Goal: Navigation & Orientation: Find specific page/section

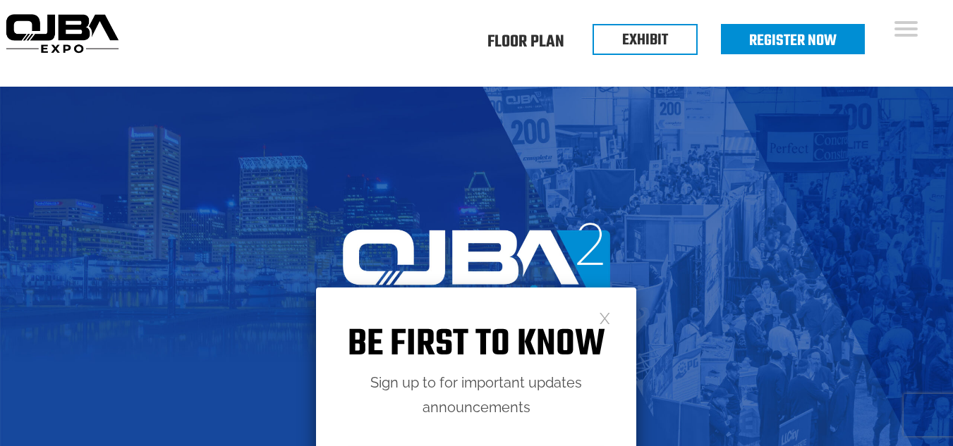
scroll to position [212, 0]
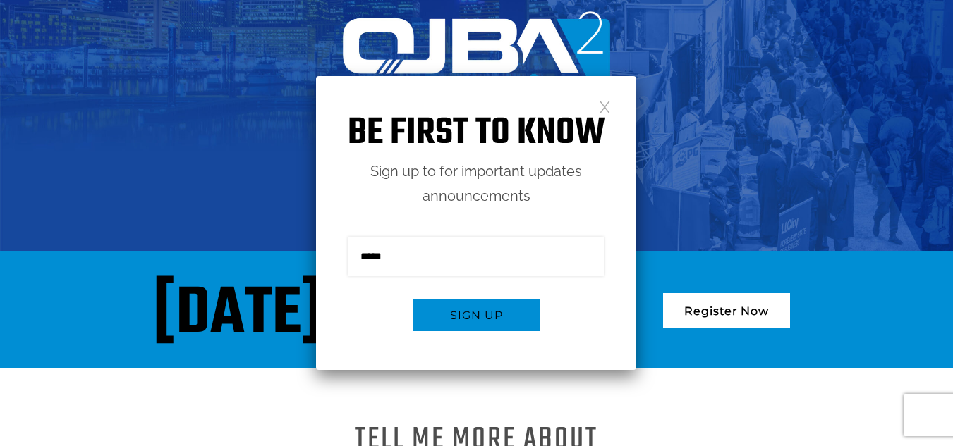
click at [604, 107] on link at bounding box center [605, 106] width 12 height 12
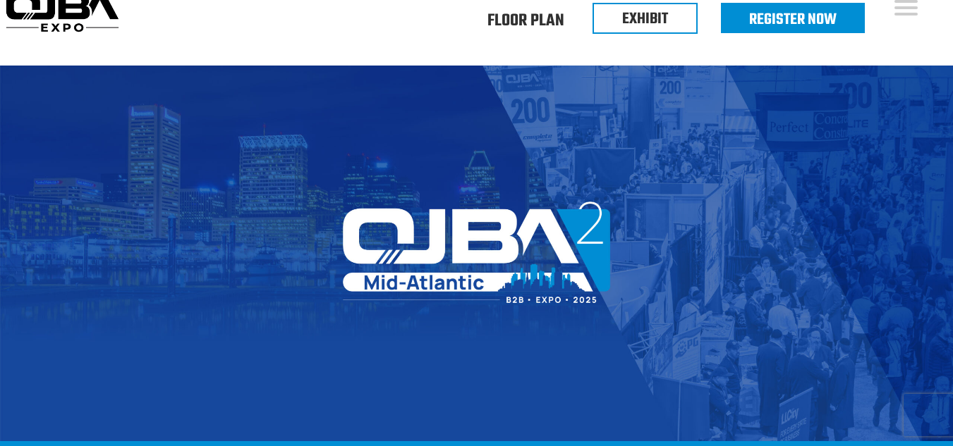
scroll to position [0, 0]
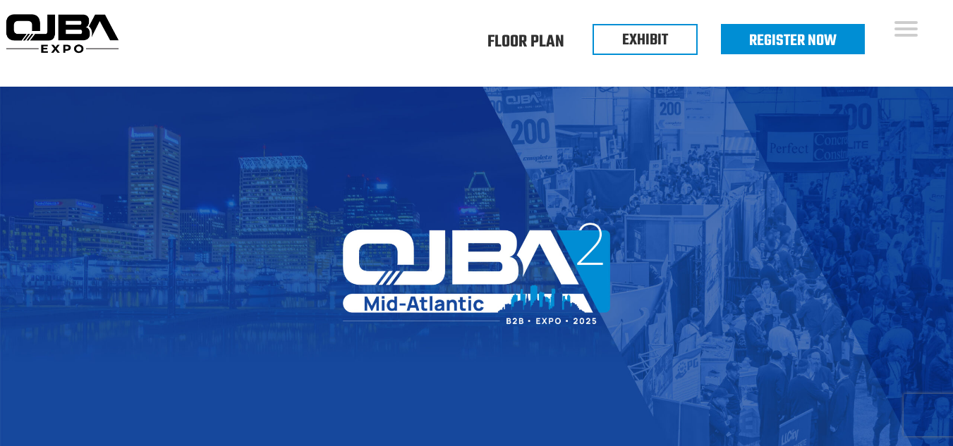
click at [437, 48] on div "Floor Plan Floor Plan Events Floor Plan EXHIBIT Register Now" at bounding box center [615, 53] width 497 height 37
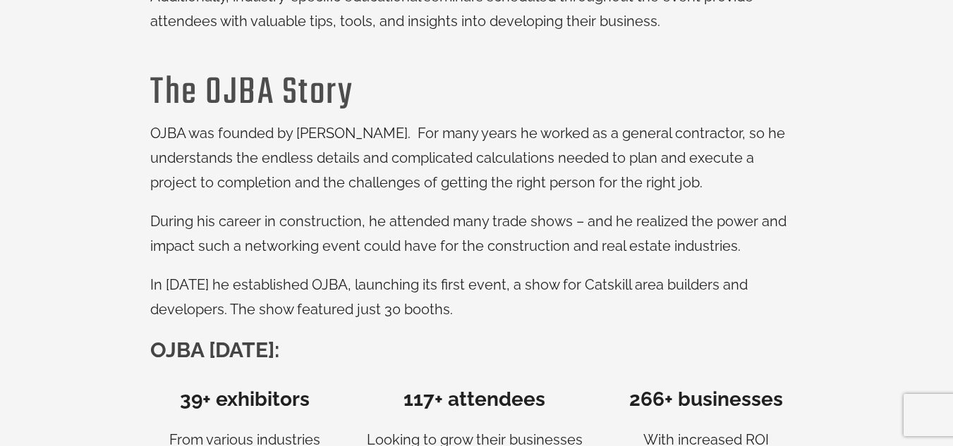
scroll to position [731, 0]
